Goal: Navigation & Orientation: Understand site structure

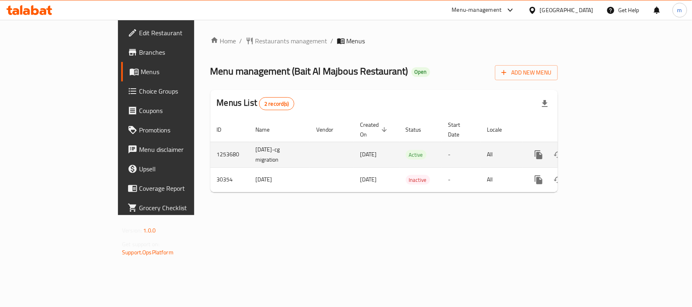
click at [601, 151] on icon "enhanced table" at bounding box center [597, 154] width 7 height 7
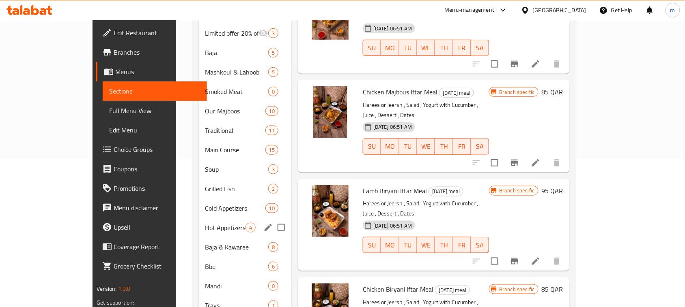
scroll to position [152, 0]
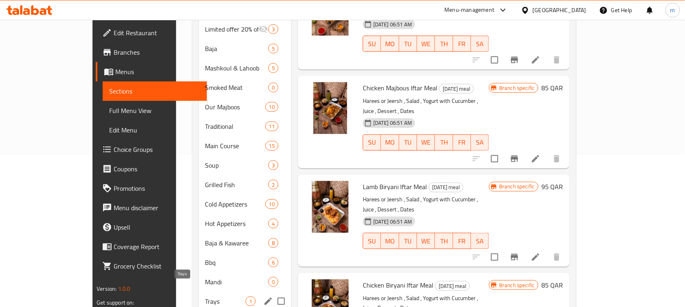
click at [205, 297] on span "Trays" at bounding box center [225, 302] width 40 height 10
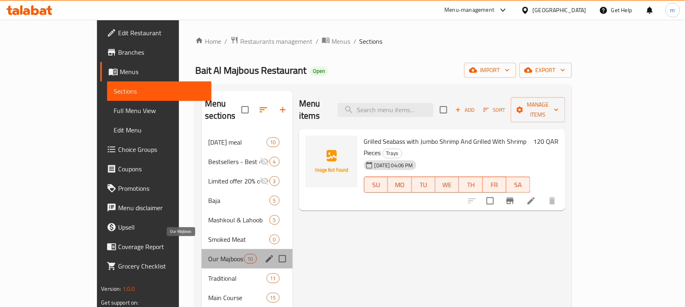
click at [208, 254] on span "Our Majboos" at bounding box center [226, 259] width 36 height 10
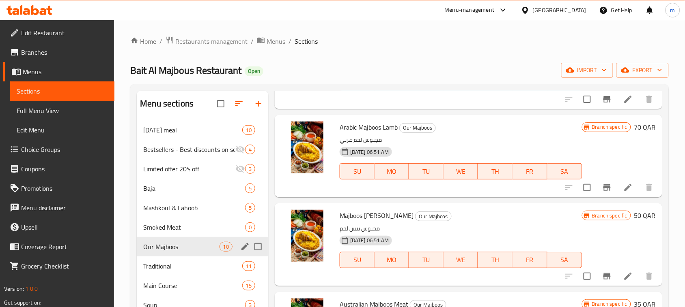
scroll to position [68, 0]
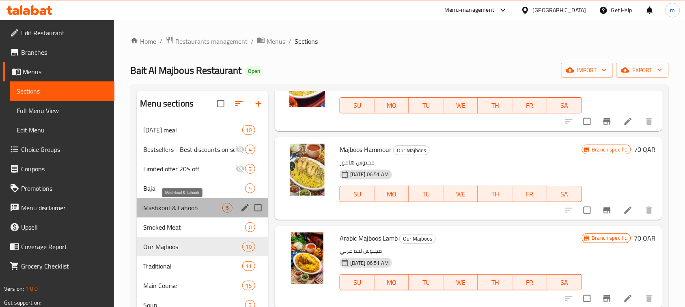
click at [160, 209] on span "Mashkoul & Lahoob" at bounding box center [182, 208] width 79 height 10
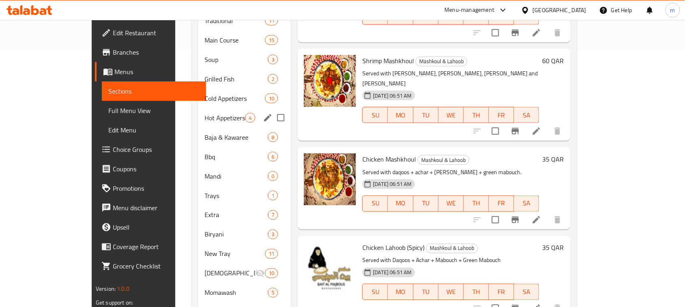
scroll to position [55, 0]
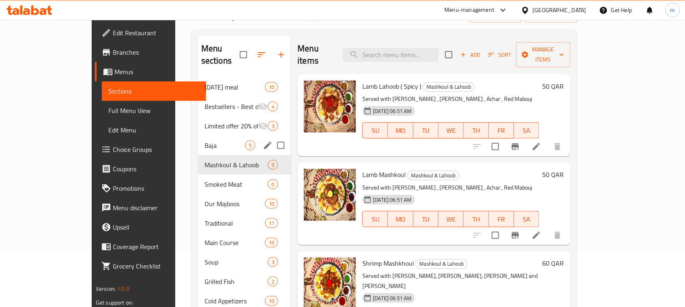
click at [204, 141] on span "Baja" at bounding box center [224, 146] width 41 height 10
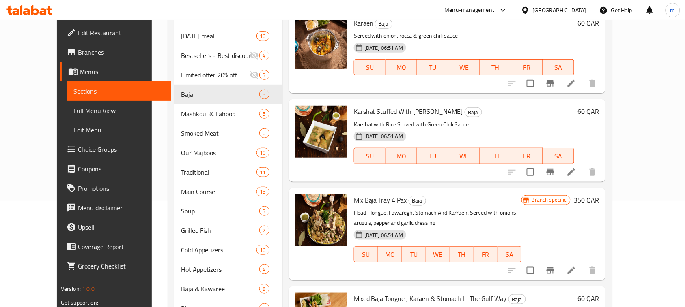
scroll to position [106, 0]
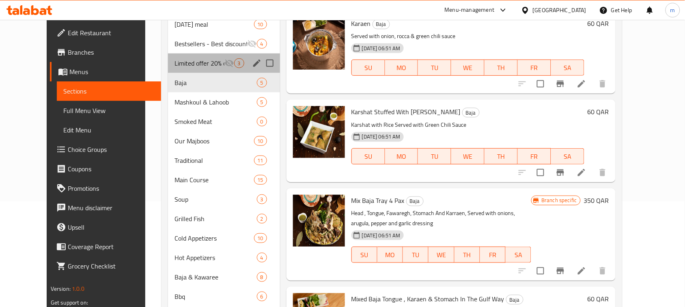
click at [170, 69] on div "Limited offer 20% off 3" at bounding box center [224, 63] width 112 height 19
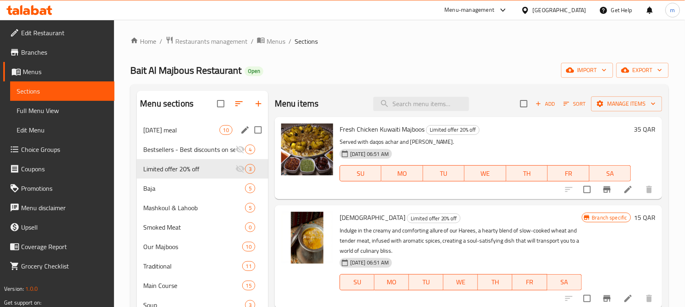
click at [153, 146] on span "Bestsellers - Best discounts on selected items" at bounding box center [189, 150] width 92 height 10
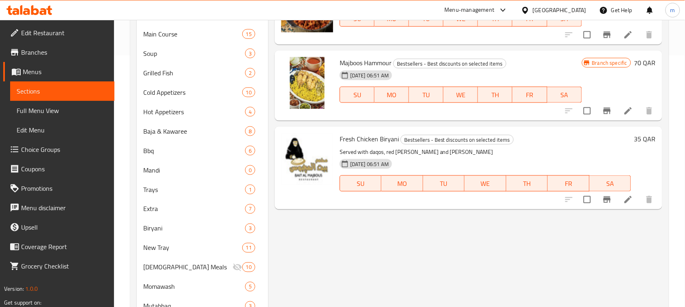
scroll to position [253, 0]
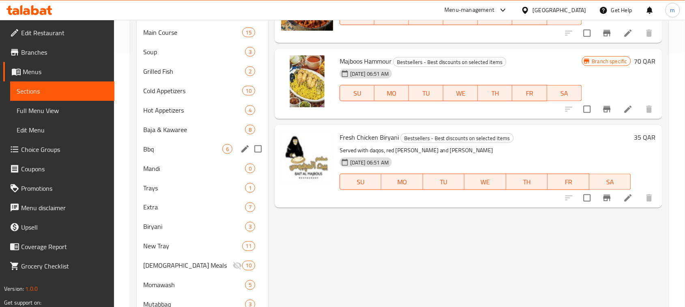
click at [155, 153] on span "Bbq" at bounding box center [182, 149] width 79 height 10
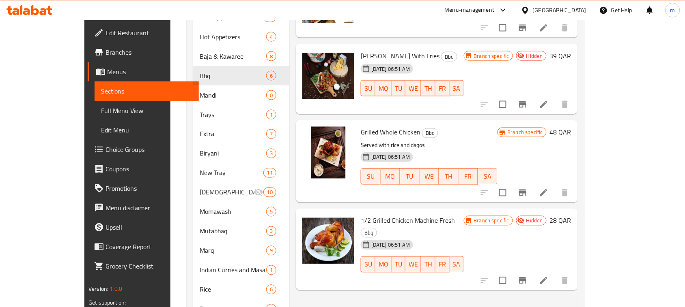
scroll to position [461, 0]
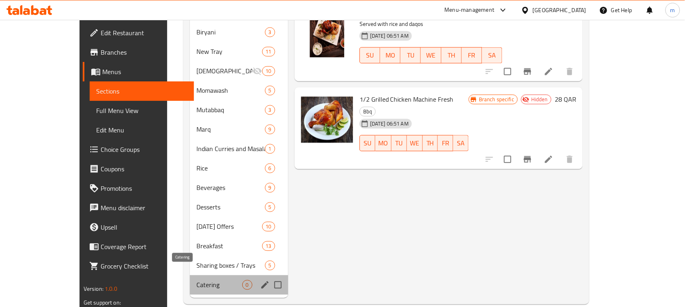
click at [196, 280] on span "Catering" at bounding box center [219, 285] width 46 height 10
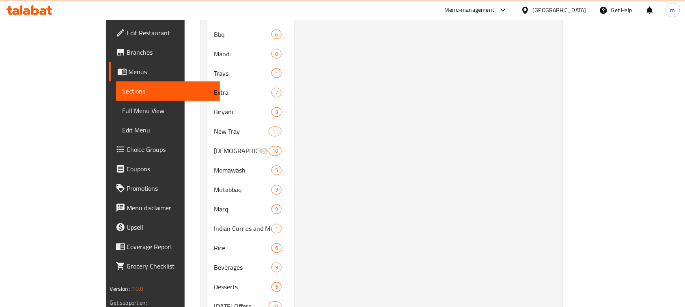
scroll to position [461, 0]
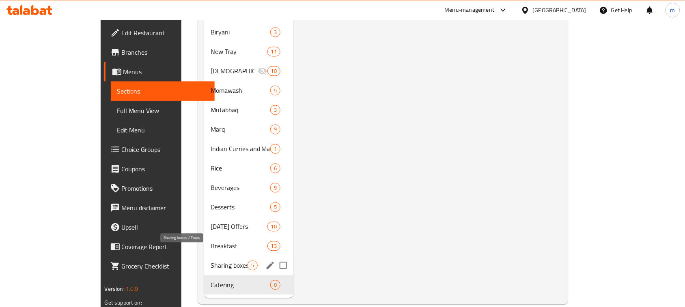
click at [210, 261] on span "Sharing boxes / Trays" at bounding box center [228, 266] width 37 height 10
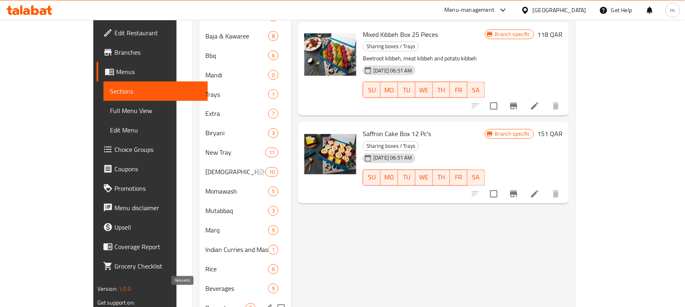
scroll to position [461, 0]
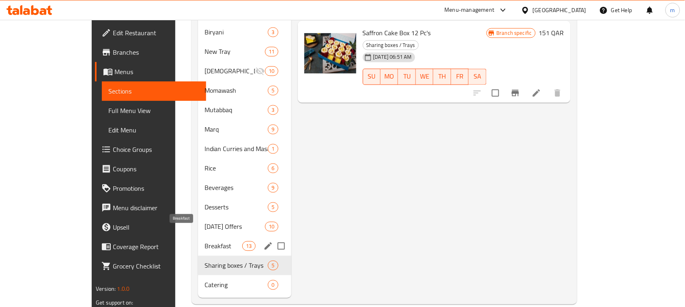
click at [204, 241] on span "Breakfast" at bounding box center [223, 246] width 38 height 10
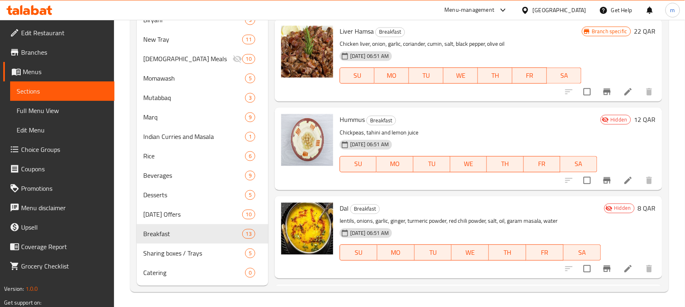
scroll to position [500, 0]
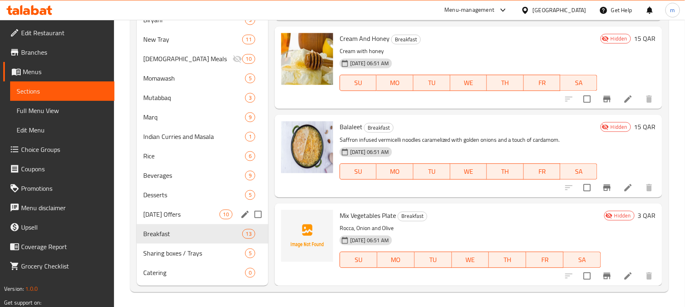
click at [157, 219] on div "[DATE] Offers 10" at bounding box center [202, 214] width 131 height 19
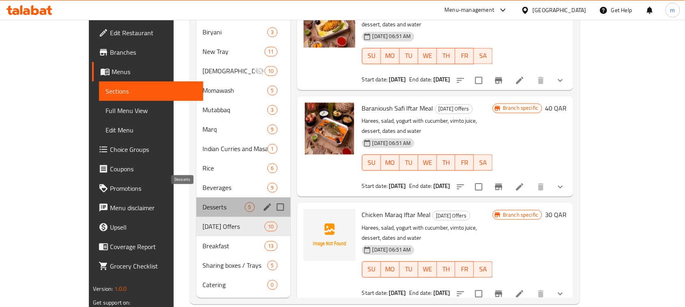
click at [203, 202] on span "Desserts" at bounding box center [224, 207] width 42 height 10
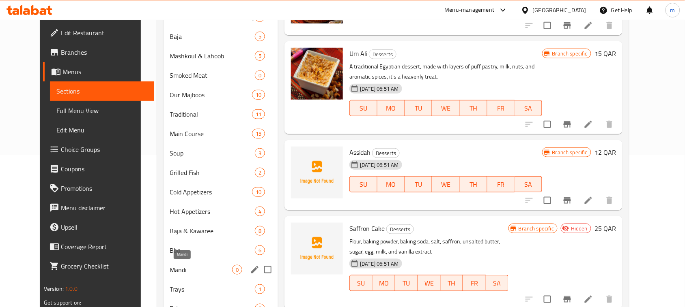
scroll to position [203, 0]
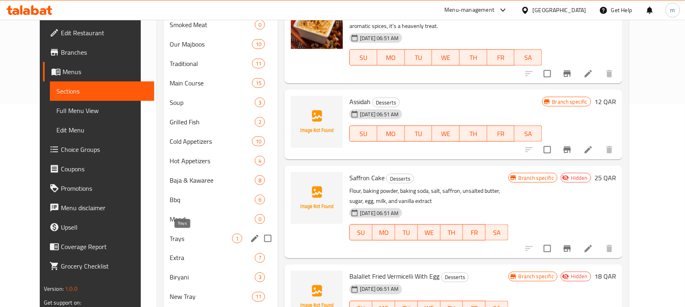
click at [170, 242] on span "Trays" at bounding box center [201, 239] width 62 height 10
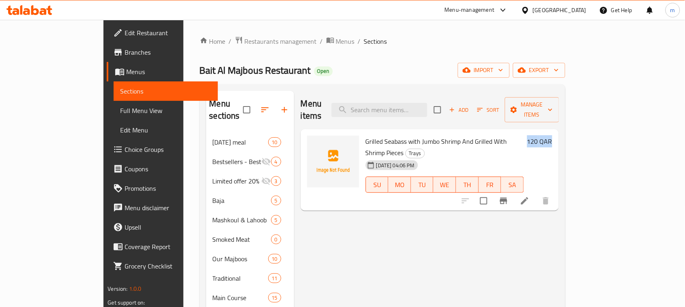
drag, startPoint x: 629, startPoint y: 132, endPoint x: 665, endPoint y: 132, distance: 36.1
click at [365, 135] on span "Grilled Seabass with Jumbo Shrimp And Grilled With Shrimp Pieces" at bounding box center [436, 147] width 142 height 24
click at [391, 135] on span "Grilled Seabass with Jumbo Shrimp And Grilled With Shrimp Pieces" at bounding box center [436, 147] width 142 height 24
click at [235, 45] on span "breadcrumb" at bounding box center [240, 41] width 10 height 11
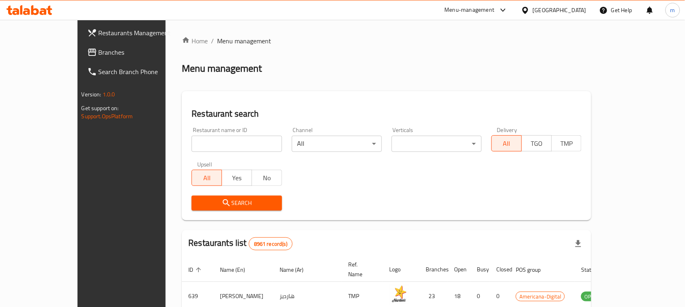
click at [99, 55] on span "Branches" at bounding box center [142, 52] width 87 height 10
